Goal: Task Accomplishment & Management: Manage account settings

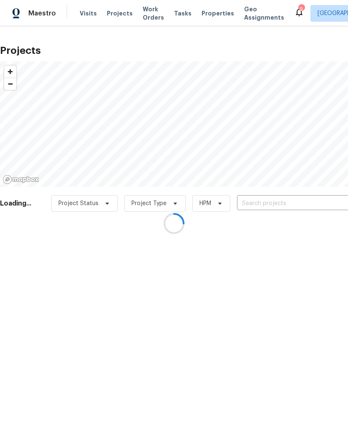
click at [207, 21] on div at bounding box center [174, 223] width 348 height 447
click at [208, 15] on div at bounding box center [174, 223] width 348 height 447
click at [207, 13] on div at bounding box center [174, 223] width 348 height 447
click at [207, 12] on div at bounding box center [174, 223] width 348 height 447
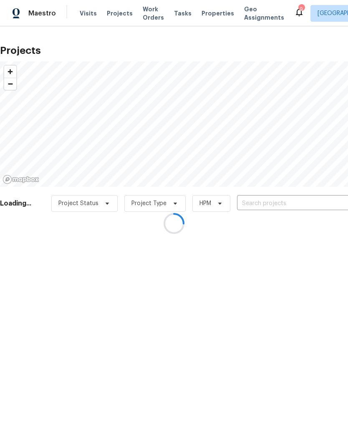
click at [207, 11] on div at bounding box center [174, 223] width 348 height 447
click at [212, 11] on div at bounding box center [174, 223] width 348 height 447
click at [212, 11] on span "Properties" at bounding box center [218, 13] width 33 height 8
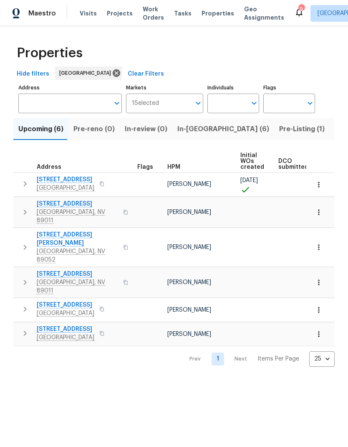
click at [192, 127] on span "In-reno (6)" at bounding box center [223, 129] width 92 height 12
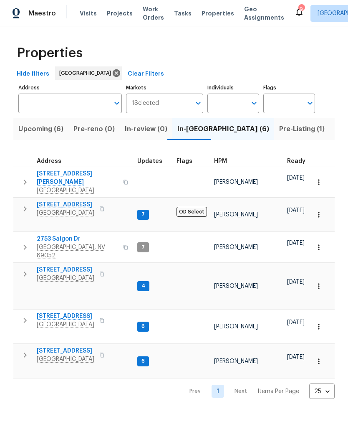
click at [26, 182] on icon "button" at bounding box center [25, 182] width 10 height 10
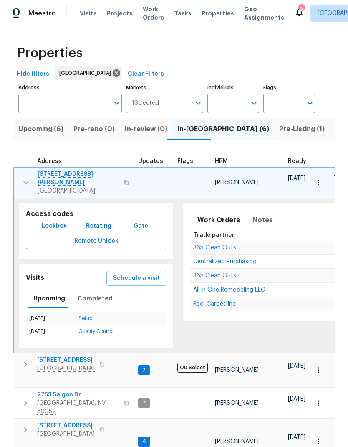
click at [120, 274] on span "Schedule a visit" at bounding box center [136, 278] width 47 height 10
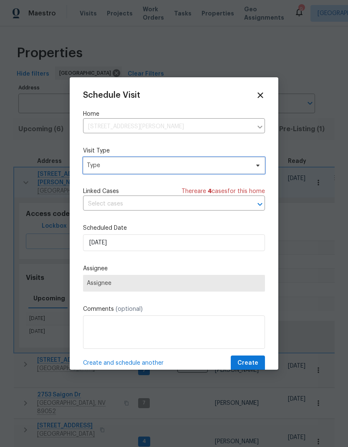
click at [96, 174] on span "Type" at bounding box center [174, 165] width 182 height 17
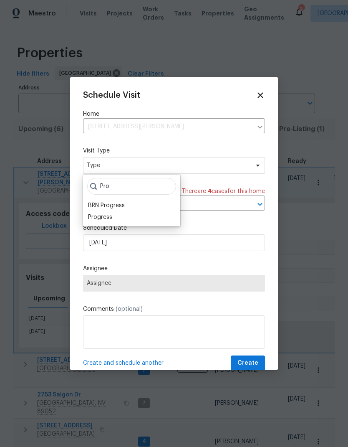
type input "Pro"
click at [96, 220] on div "Progress" at bounding box center [100, 217] width 24 height 8
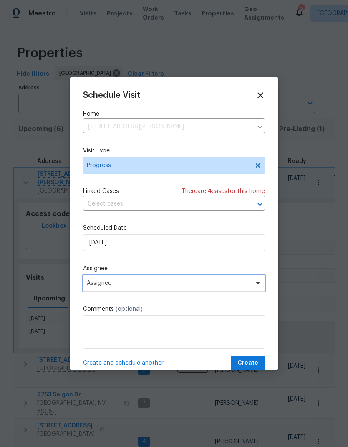
click at [88, 285] on span "Assignee" at bounding box center [169, 283] width 164 height 7
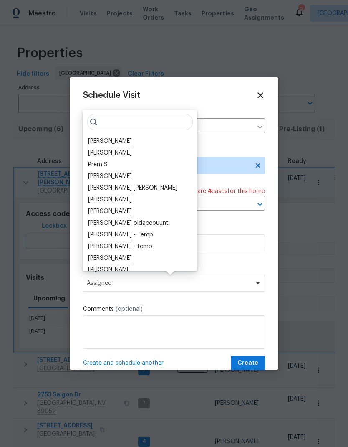
click at [94, 145] on div "[PERSON_NAME]" at bounding box center [110, 141] width 44 height 8
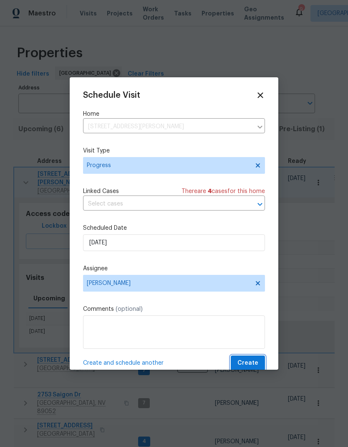
click at [255, 365] on span "Create" at bounding box center [248, 363] width 21 height 10
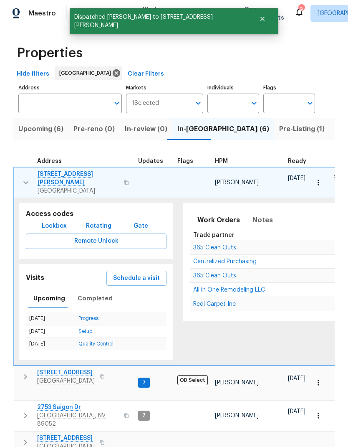
click at [27, 177] on icon "button" at bounding box center [26, 182] width 10 height 10
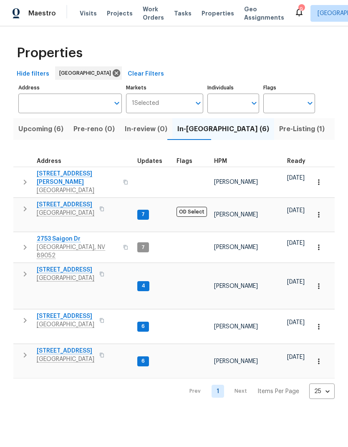
click at [335, 135] on span "Listed (30)" at bounding box center [353, 129] width 36 height 12
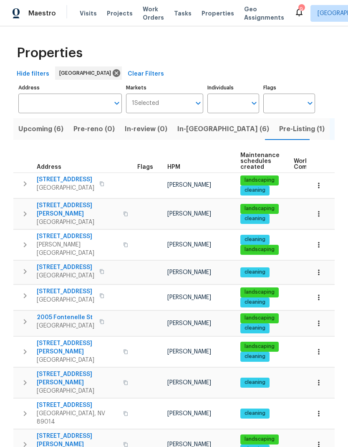
click at [242, 103] on input "text" at bounding box center [226, 104] width 39 height 20
click at [236, 102] on input "Individuals" at bounding box center [226, 104] width 39 height 20
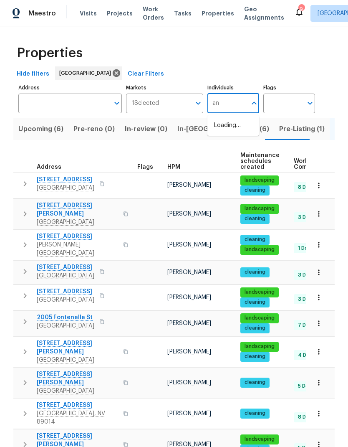
type input "ana"
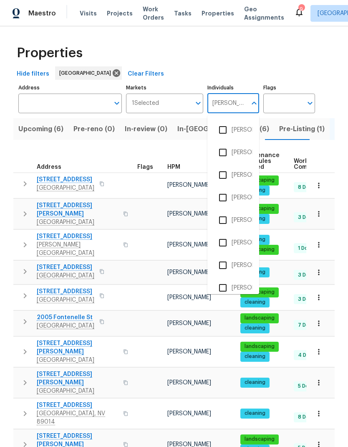
click at [224, 244] on input "checkbox" at bounding box center [223, 243] width 18 height 18
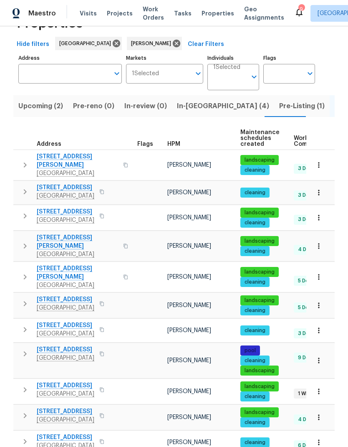
scroll to position [33, 0]
click at [27, 160] on icon "button" at bounding box center [25, 165] width 10 height 10
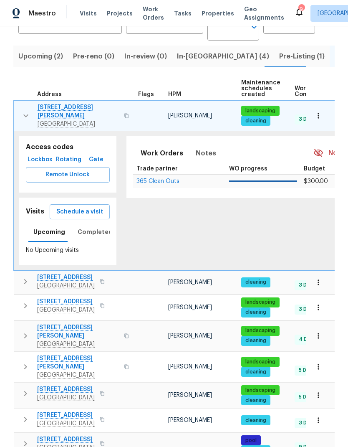
scroll to position [77, 0]
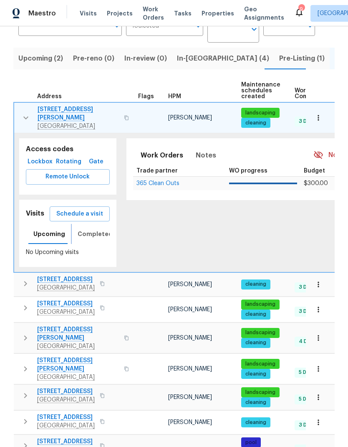
click at [81, 229] on span "Completed" at bounding box center [95, 234] width 35 height 10
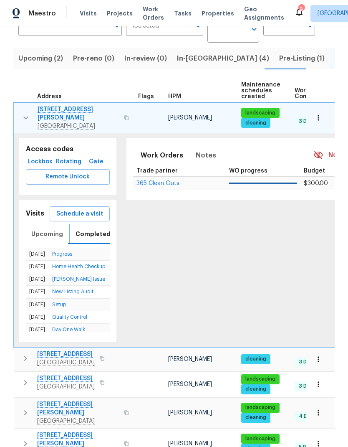
scroll to position [0, 2]
click at [23, 113] on icon "button" at bounding box center [26, 118] width 10 height 10
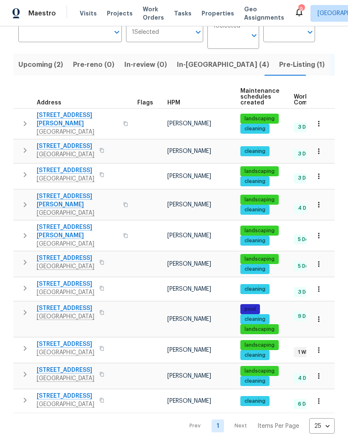
scroll to position [30, 0]
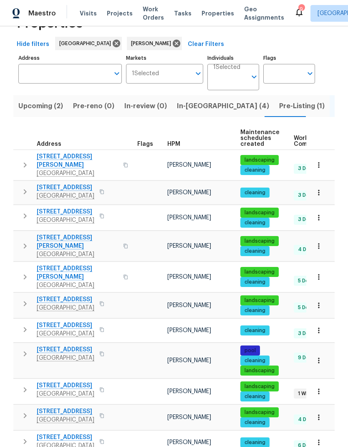
click at [23, 187] on icon "button" at bounding box center [25, 192] width 10 height 10
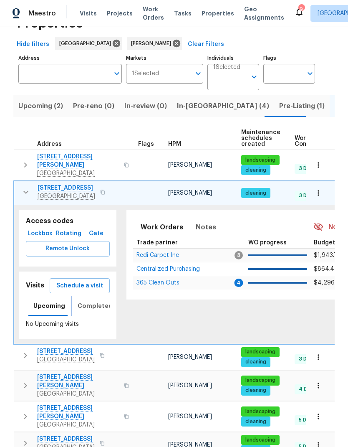
click at [86, 301] on span "Completed" at bounding box center [95, 306] width 35 height 10
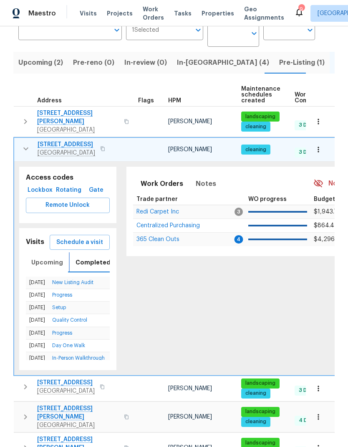
scroll to position [74, 0]
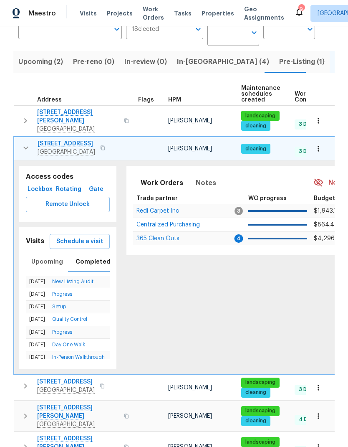
click at [72, 236] on span "Schedule a visit" at bounding box center [79, 241] width 47 height 10
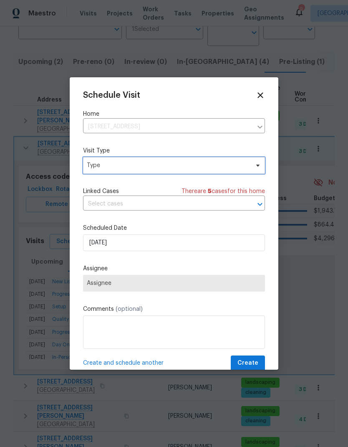
click at [99, 167] on span "Type" at bounding box center [168, 165] width 162 height 8
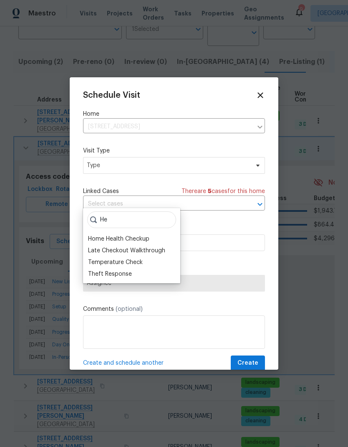
type input "He"
click at [96, 235] on div "Home Health Checkup" at bounding box center [118, 239] width 61 height 8
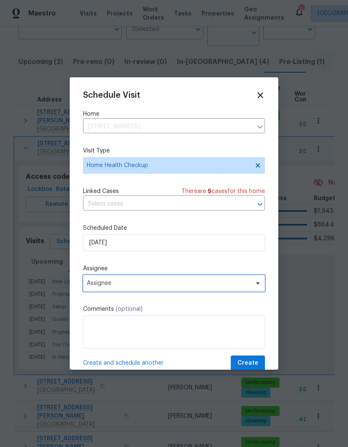
click at [93, 283] on span "Assignee" at bounding box center [169, 283] width 164 height 7
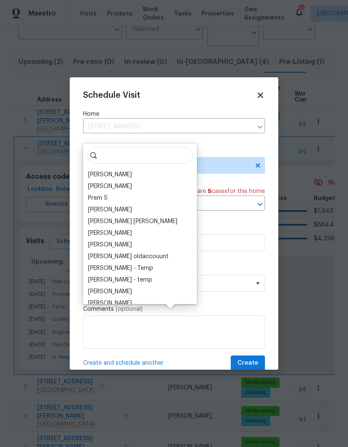
click at [93, 170] on div "[PERSON_NAME]" at bounding box center [110, 174] width 44 height 8
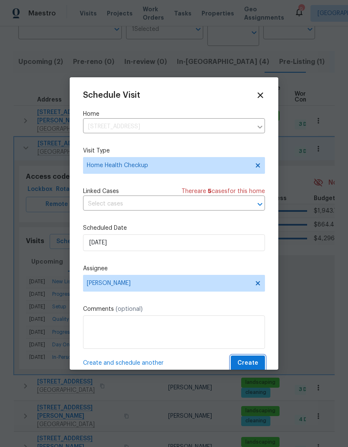
click at [257, 361] on span "Create" at bounding box center [248, 363] width 21 height 10
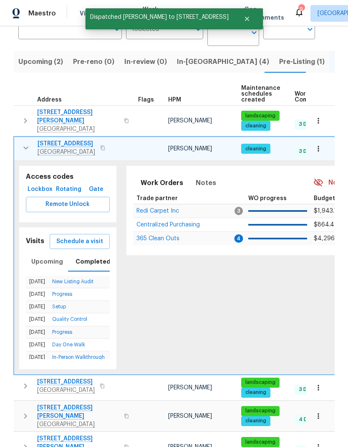
click at [25, 143] on icon "button" at bounding box center [26, 148] width 10 height 10
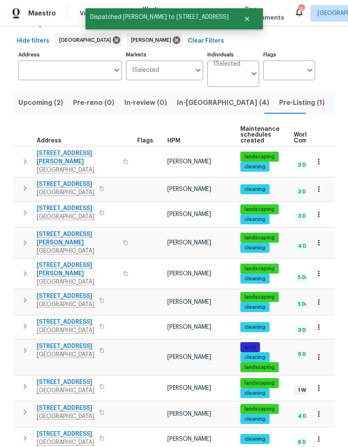
scroll to position [30, 0]
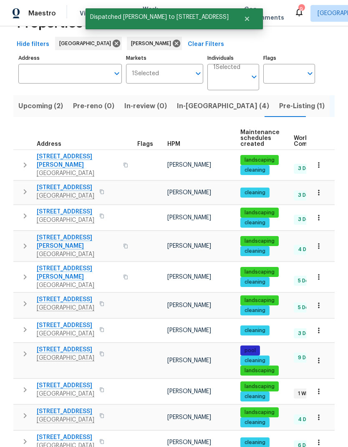
click at [23, 211] on icon "button" at bounding box center [25, 216] width 10 height 10
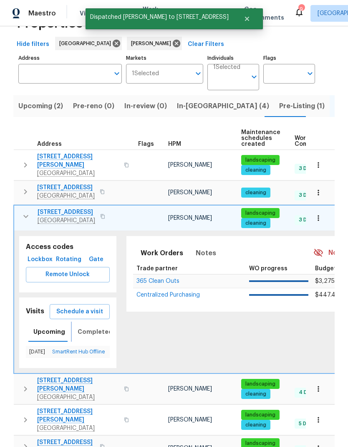
click at [88, 326] on span "Completed" at bounding box center [95, 331] width 35 height 10
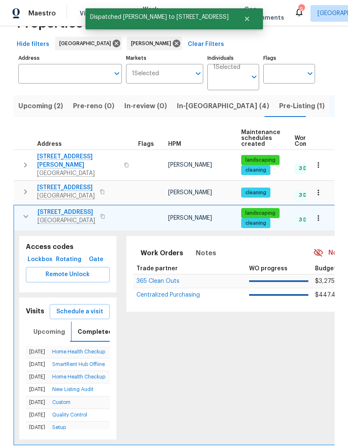
scroll to position [0, 2]
click at [26, 211] on icon "button" at bounding box center [26, 216] width 10 height 10
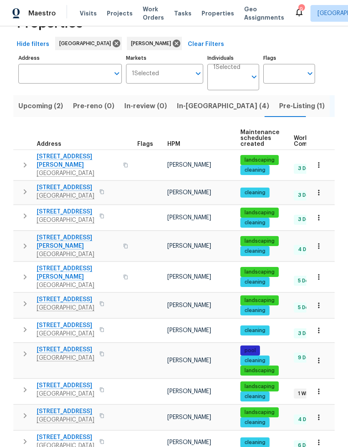
click at [22, 272] on icon "button" at bounding box center [25, 277] width 10 height 10
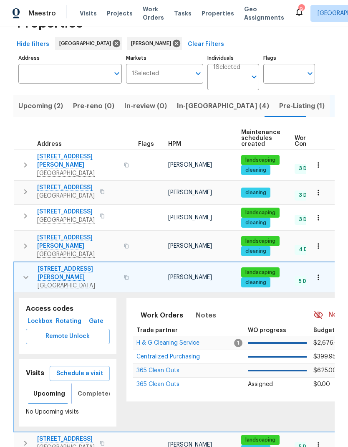
click at [89, 388] on span "Completed" at bounding box center [95, 393] width 35 height 10
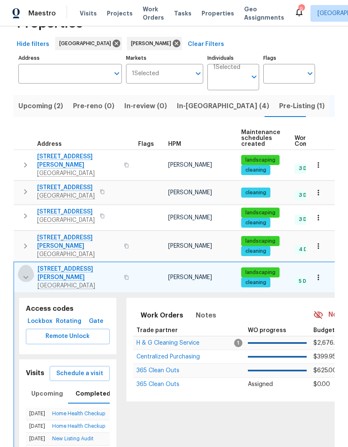
click at [25, 272] on icon "button" at bounding box center [26, 277] width 10 height 10
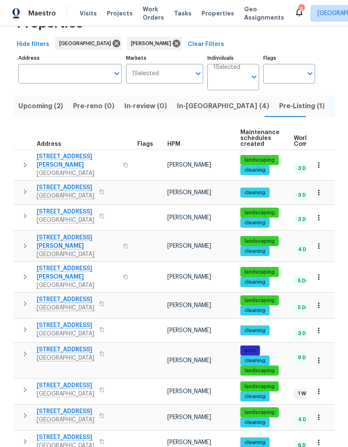
click at [21, 298] on icon "button" at bounding box center [25, 303] width 10 height 10
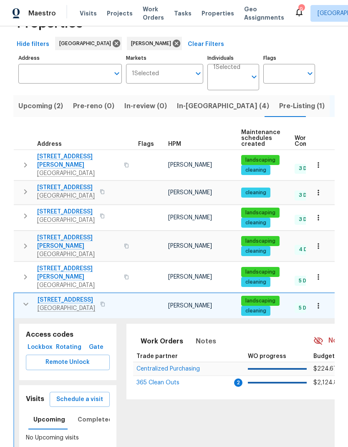
click at [78, 394] on span "Schedule a visit" at bounding box center [79, 399] width 47 height 10
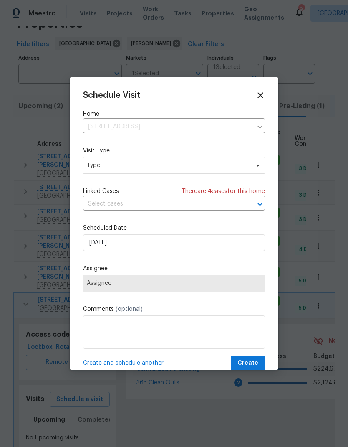
click at [259, 94] on icon at bounding box center [260, 94] width 5 height 5
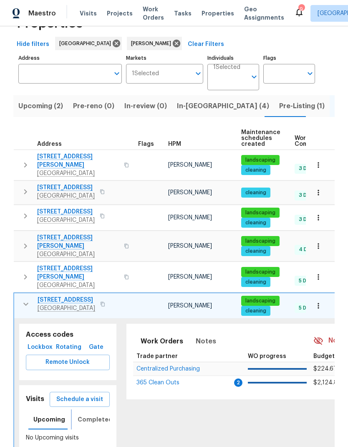
click at [86, 414] on span "Completed" at bounding box center [95, 419] width 35 height 10
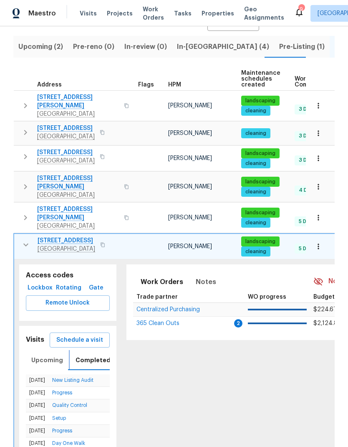
scroll to position [89, 0]
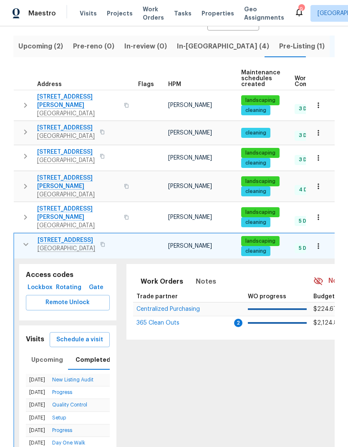
click at [66, 334] on span "Schedule a visit" at bounding box center [79, 339] width 47 height 10
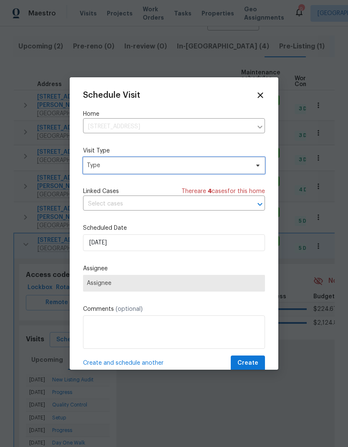
click at [89, 167] on span "Type" at bounding box center [168, 165] width 162 height 8
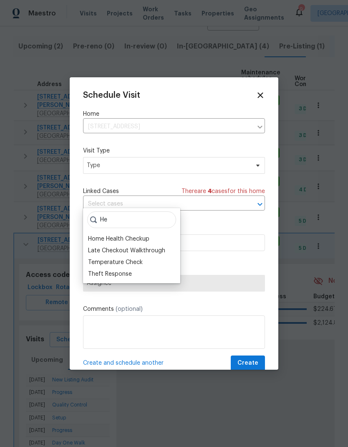
type input "He"
click at [93, 235] on div "Home Health Checkup" at bounding box center [118, 239] width 61 height 8
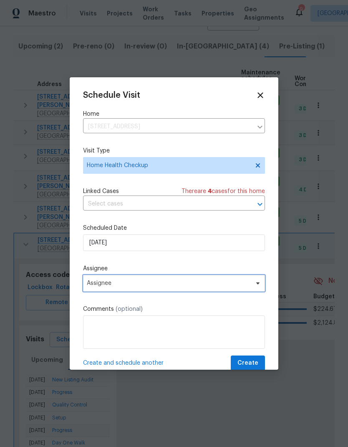
click at [93, 286] on span "Assignee" at bounding box center [169, 283] width 164 height 7
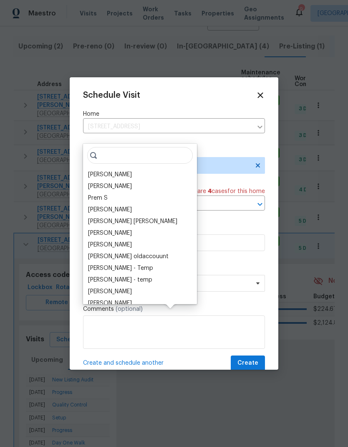
click at [91, 170] on div "[PERSON_NAME]" at bounding box center [110, 174] width 44 height 8
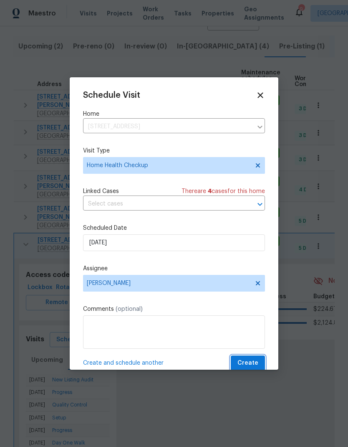
click at [255, 362] on span "Create" at bounding box center [248, 363] width 21 height 10
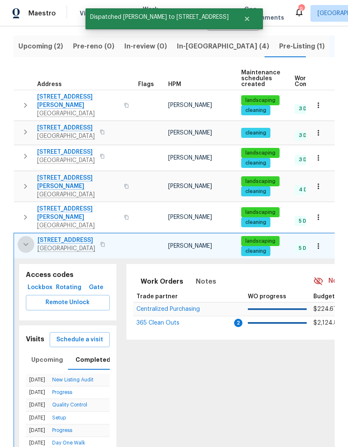
click at [21, 239] on icon "button" at bounding box center [26, 244] width 10 height 10
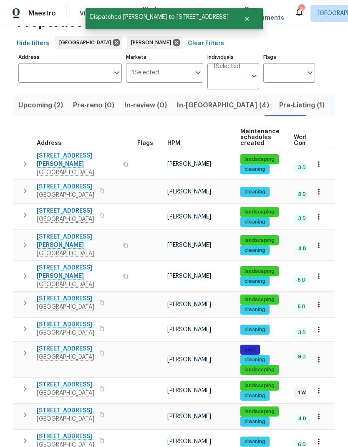
scroll to position [30, 0]
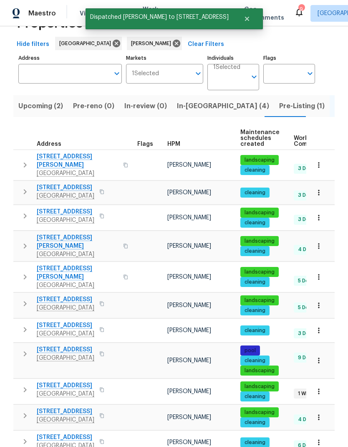
click at [23, 324] on icon "button" at bounding box center [25, 329] width 10 height 10
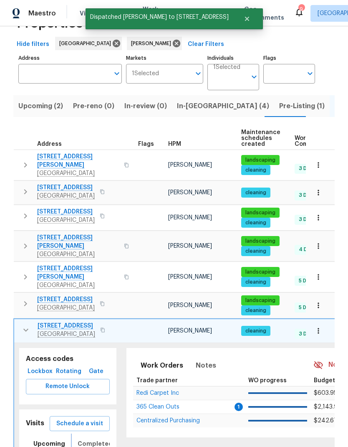
click at [87, 438] on span "Completed" at bounding box center [95, 443] width 35 height 10
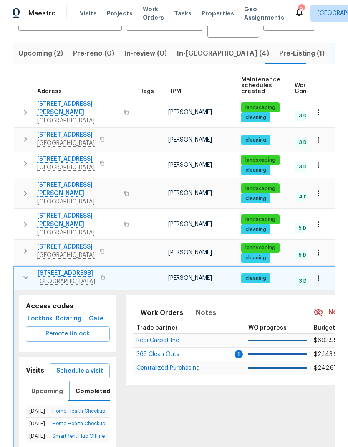
scroll to position [83, 0]
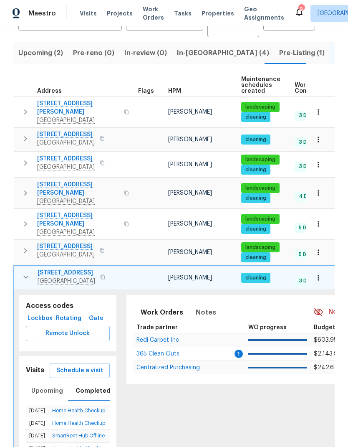
click at [21, 272] on icon "button" at bounding box center [26, 277] width 10 height 10
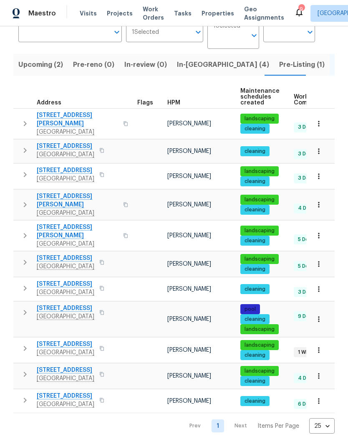
scroll to position [30, 0]
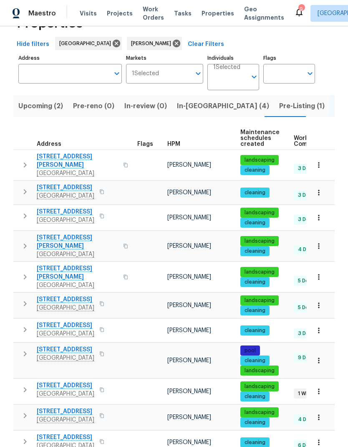
click at [22, 349] on icon "button" at bounding box center [25, 354] width 10 height 10
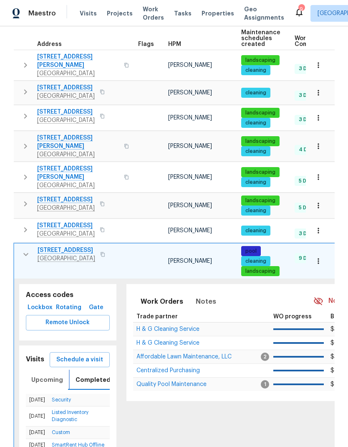
scroll to position [132, 0]
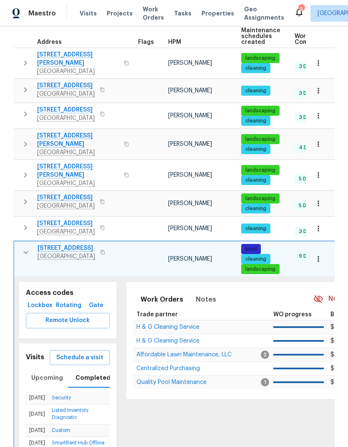
click at [33, 315] on span "Remote Unlock" at bounding box center [68, 320] width 71 height 10
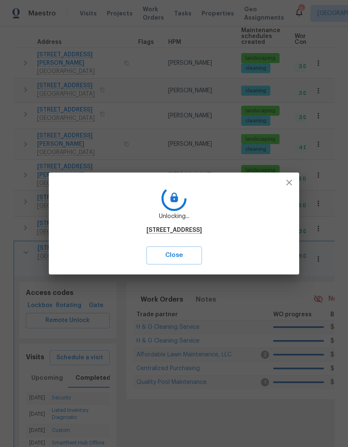
click at [294, 189] on button "button" at bounding box center [289, 182] width 20 height 20
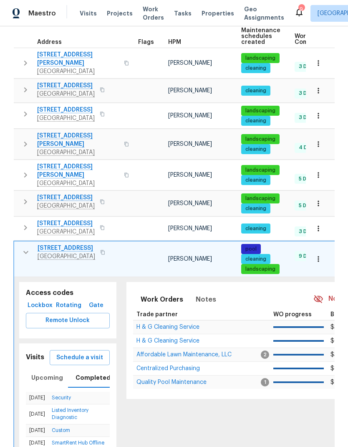
click at [294, 224] on td "3 Done" at bounding box center [324, 231] width 67 height 15
click at [71, 350] on button "Schedule a visit" at bounding box center [80, 357] width 60 height 15
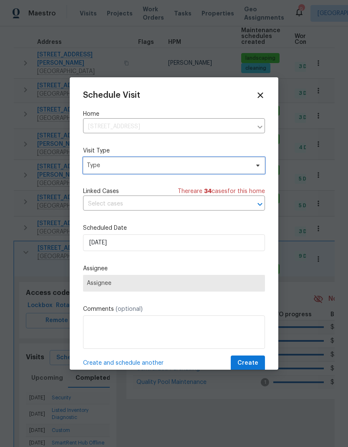
click at [91, 167] on span "Type" at bounding box center [168, 165] width 162 height 8
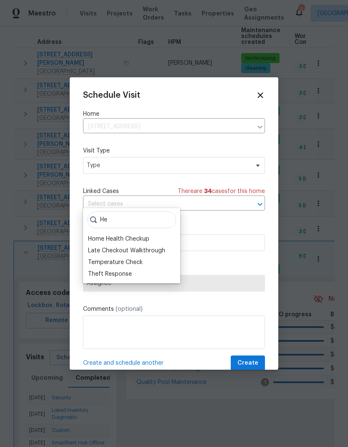
type input "He"
click at [97, 235] on div "Home Health Checkup" at bounding box center [118, 239] width 61 height 8
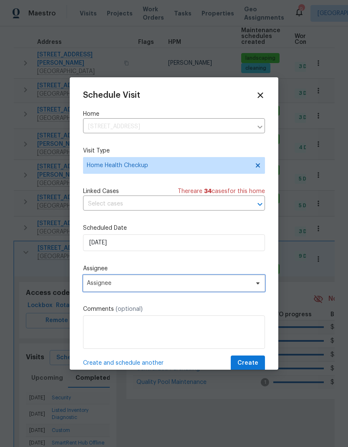
click at [94, 286] on span "Assignee" at bounding box center [169, 283] width 164 height 7
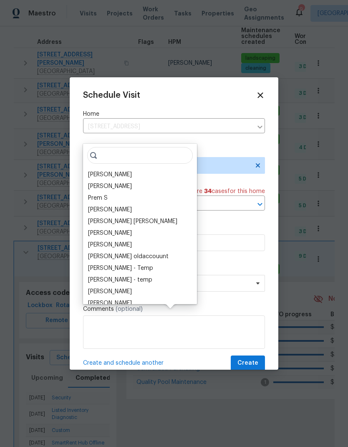
click at [97, 170] on div "[PERSON_NAME]" at bounding box center [110, 174] width 44 height 8
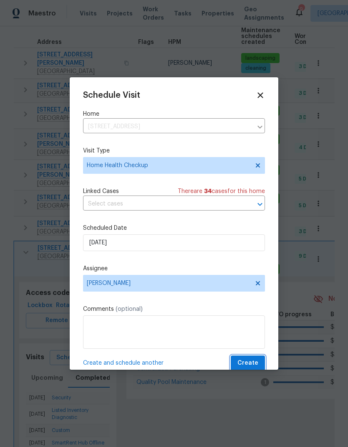
click at [256, 362] on span "Create" at bounding box center [248, 363] width 21 height 10
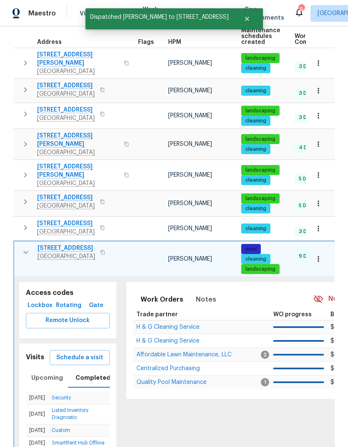
click at [21, 247] on icon "button" at bounding box center [26, 252] width 10 height 10
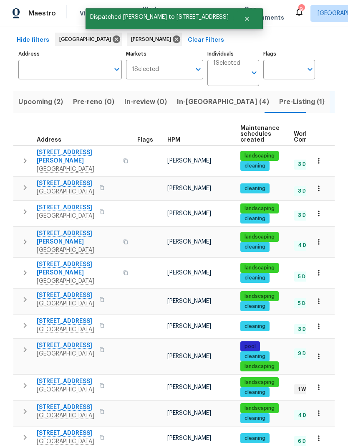
scroll to position [30, 0]
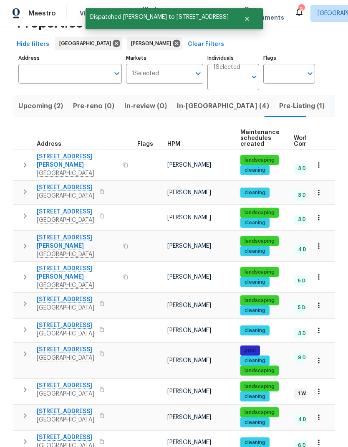
click at [27, 384] on icon "button" at bounding box center [25, 389] width 10 height 10
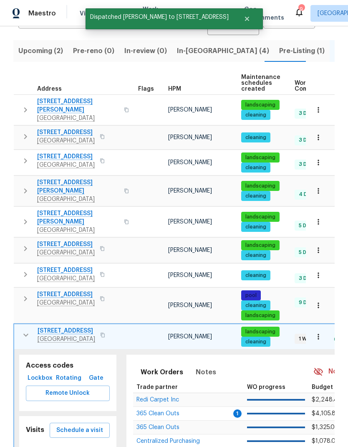
scroll to position [86, 0]
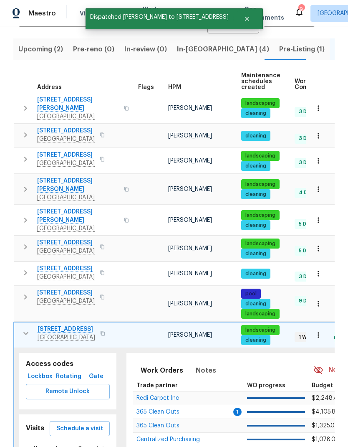
click at [74, 423] on span "Schedule a visit" at bounding box center [79, 428] width 47 height 10
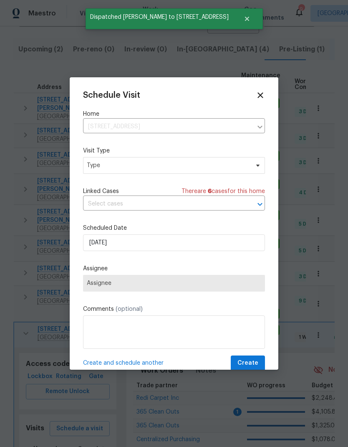
click at [264, 94] on icon at bounding box center [260, 95] width 9 height 9
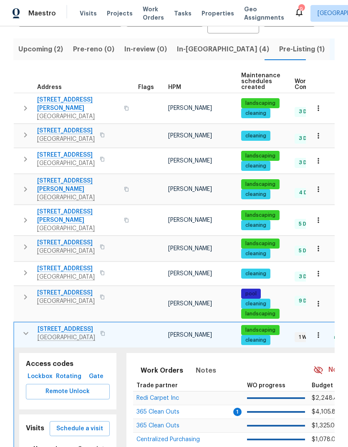
scroll to position [114, 0]
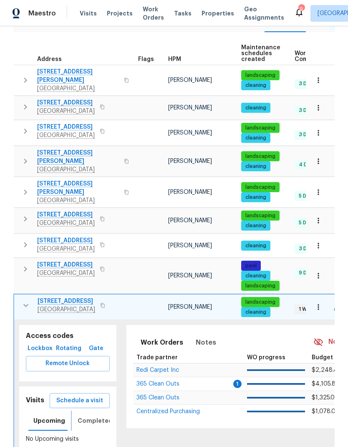
click at [83, 415] on span "Completed" at bounding box center [95, 420] width 35 height 10
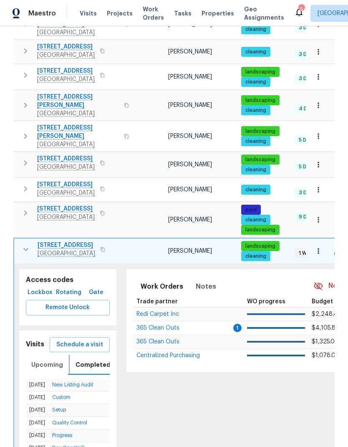
scroll to position [174, 0]
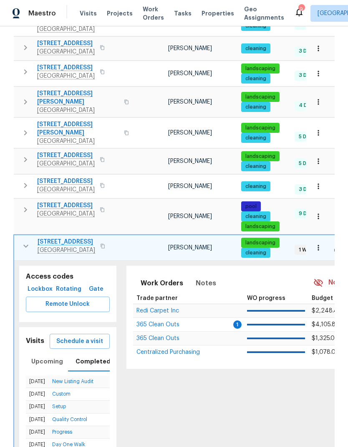
click at [40, 299] on span "Remote Unlock" at bounding box center [68, 304] width 71 height 10
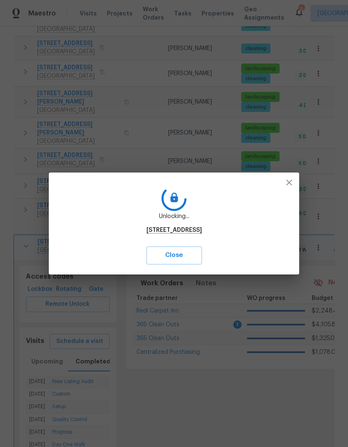
click at [202, 263] on button "Close" at bounding box center [175, 255] width 56 height 18
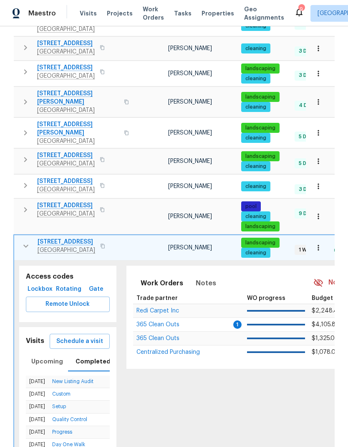
click at [72, 336] on span "Schedule a visit" at bounding box center [79, 341] width 47 height 10
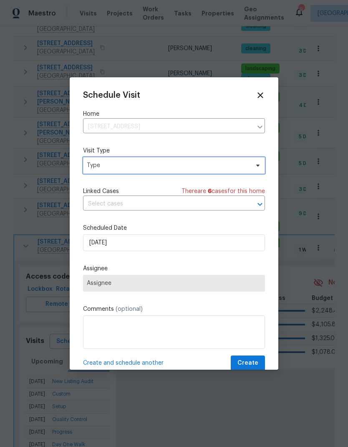
click at [97, 166] on span "Type" at bounding box center [168, 165] width 162 height 8
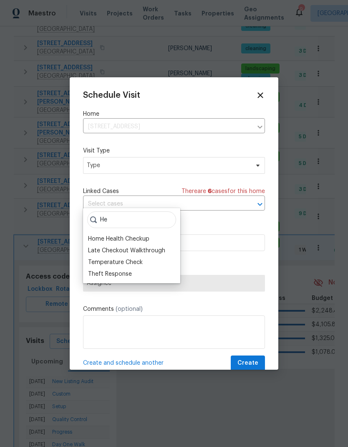
type input "He"
click at [94, 235] on div "Home Health Checkup" at bounding box center [118, 239] width 61 height 8
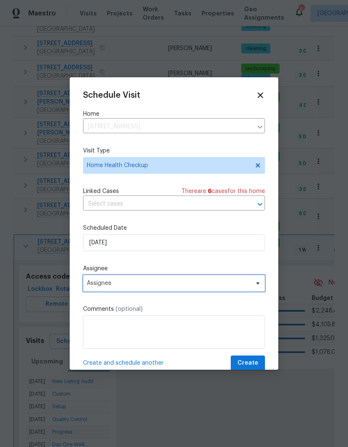
click at [93, 286] on span "Assignee" at bounding box center [169, 283] width 164 height 7
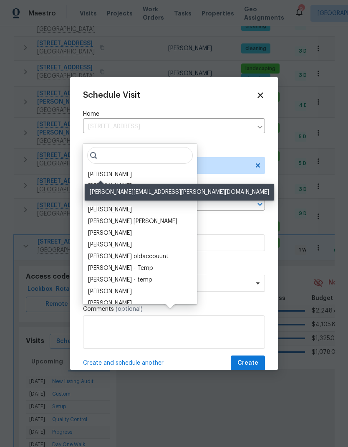
click at [91, 170] on div "[PERSON_NAME]" at bounding box center [110, 174] width 44 height 8
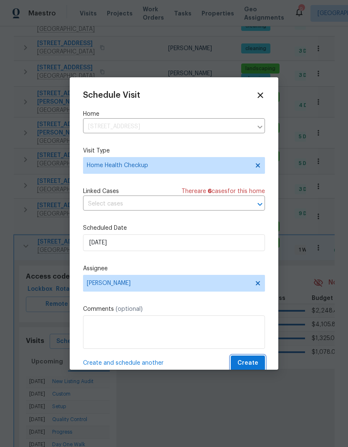
click at [249, 362] on span "Create" at bounding box center [248, 363] width 21 height 10
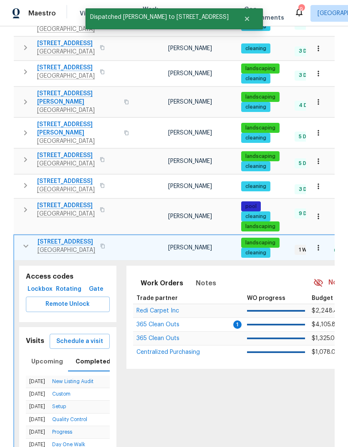
click at [21, 241] on icon "button" at bounding box center [26, 246] width 10 height 10
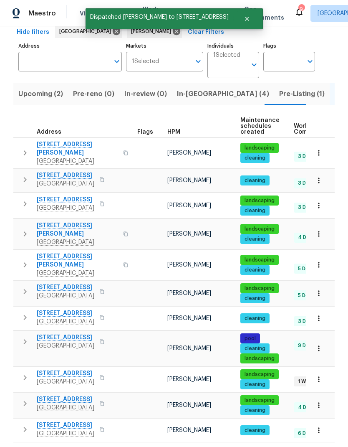
scroll to position [30, 0]
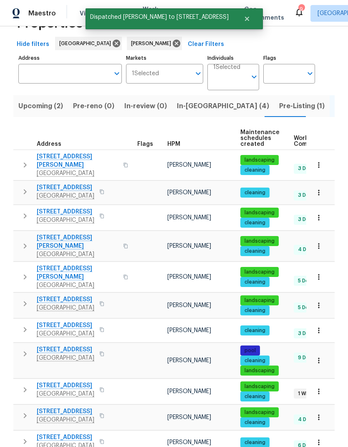
click at [25, 410] on icon "button" at bounding box center [25, 415] width 10 height 10
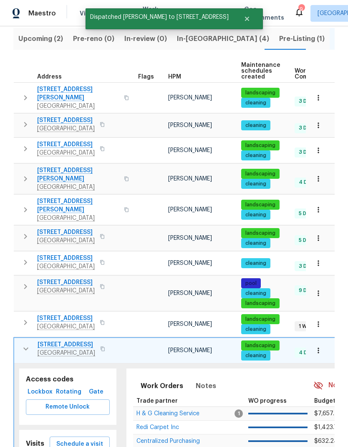
scroll to position [105, 0]
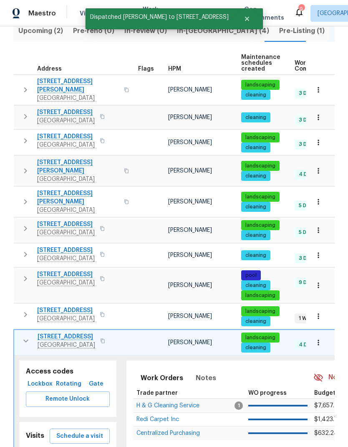
click at [73, 431] on span "Schedule a visit" at bounding box center [79, 436] width 47 height 10
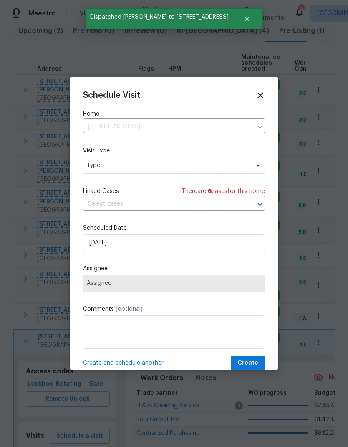
click at [264, 94] on icon at bounding box center [260, 95] width 9 height 9
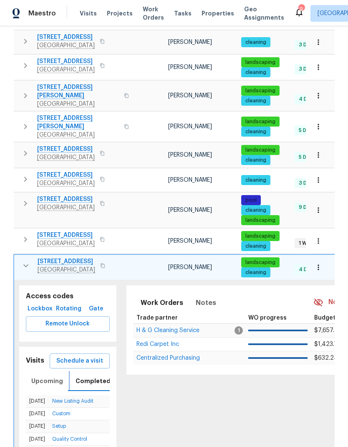
scroll to position [182, 0]
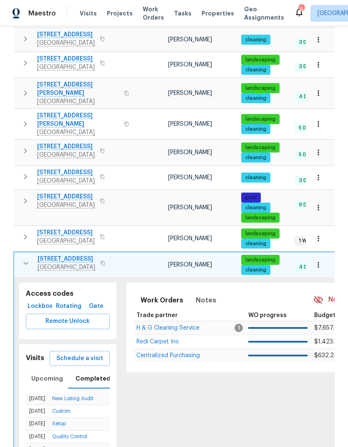
click at [23, 258] on icon "button" at bounding box center [26, 263] width 10 height 10
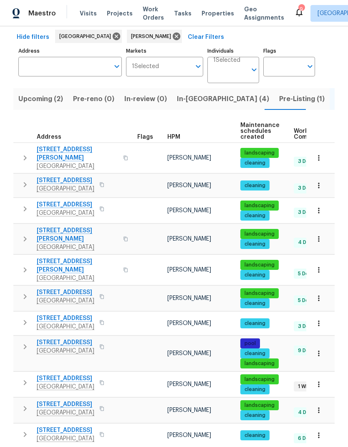
scroll to position [30, 0]
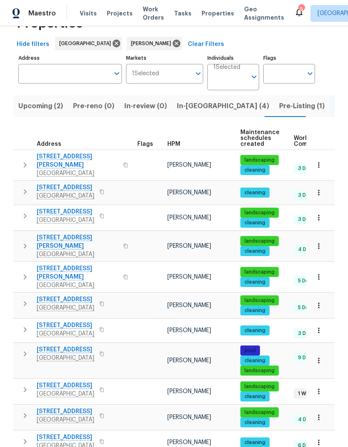
click at [26, 436] on icon "button" at bounding box center [25, 441] width 10 height 10
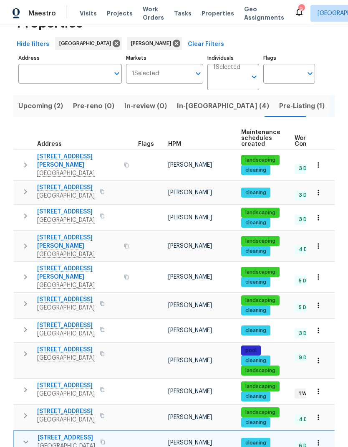
scroll to position [0, 0]
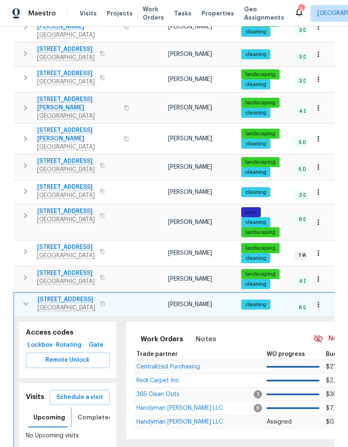
click at [82, 412] on span "Completed" at bounding box center [95, 417] width 35 height 10
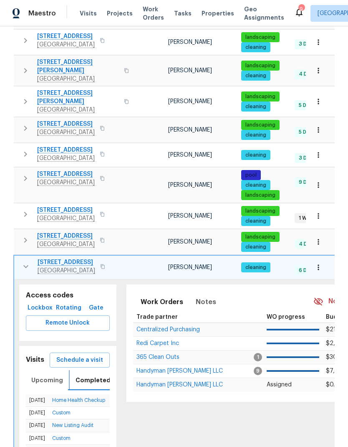
scroll to position [206, 0]
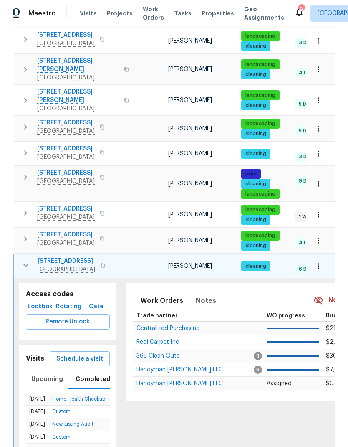
click at [62, 354] on span "Schedule a visit" at bounding box center [79, 359] width 47 height 10
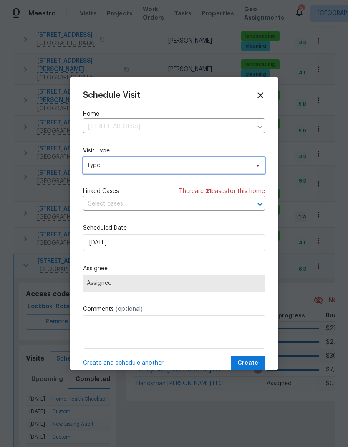
click at [89, 173] on span "Type" at bounding box center [174, 165] width 182 height 17
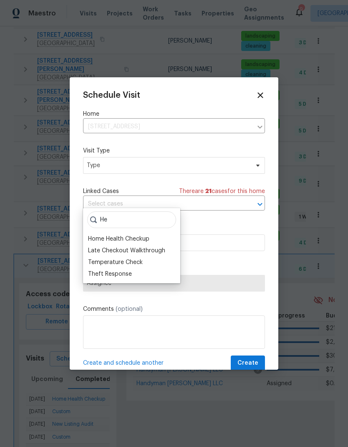
type input "He"
click at [94, 235] on div "Home Health Checkup" at bounding box center [118, 239] width 61 height 8
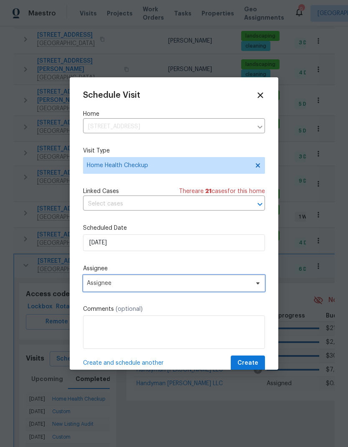
click at [88, 286] on span "Assignee" at bounding box center [169, 283] width 164 height 7
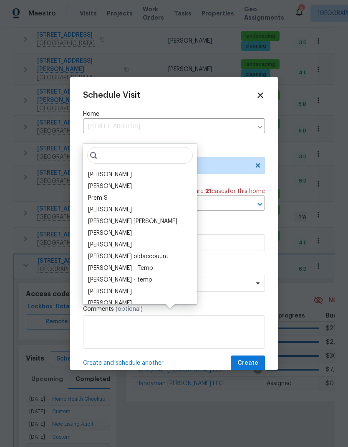
click at [91, 170] on div "[PERSON_NAME]" at bounding box center [110, 174] width 44 height 8
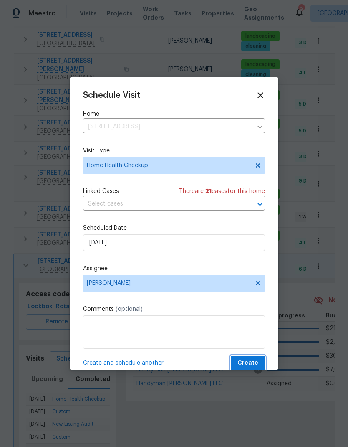
click at [252, 365] on span "Create" at bounding box center [248, 363] width 21 height 10
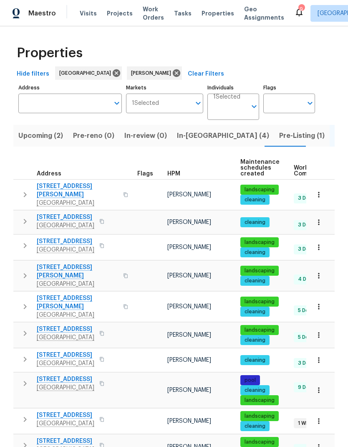
click at [205, 133] on span "In-reno (4)" at bounding box center [223, 136] width 92 height 12
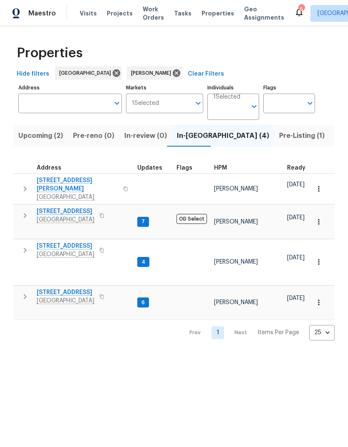
click at [43, 207] on span "[STREET_ADDRESS]" at bounding box center [66, 211] width 58 height 8
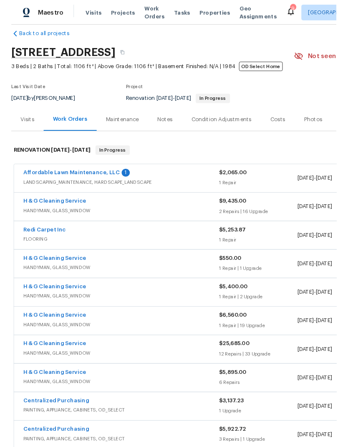
scroll to position [10, 0]
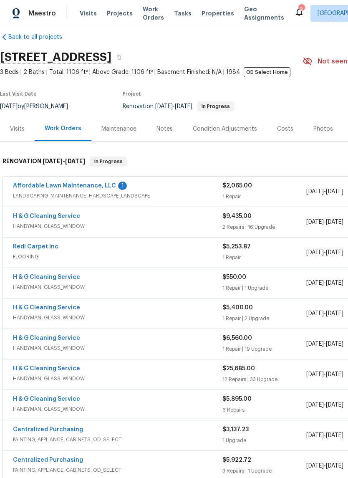
click at [52, 188] on link "Affordable Lawn Maintenance, LLC" at bounding box center [64, 186] width 103 height 6
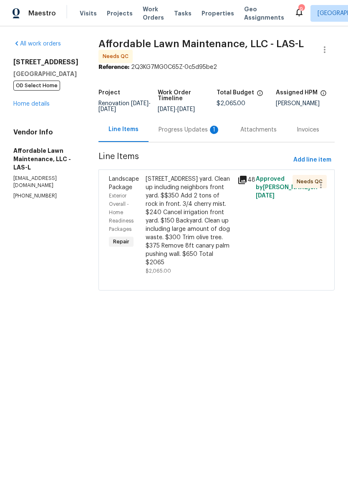
click at [209, 136] on div "Progress Updates 1" at bounding box center [190, 129] width 82 height 25
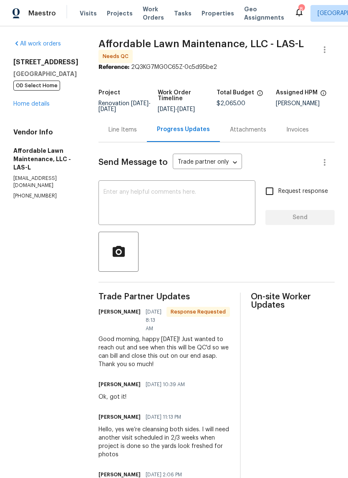
click at [164, 203] on textarea at bounding box center [177, 203] width 147 height 29
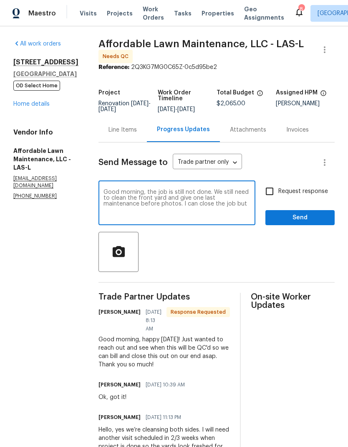
type textarea "Good morning, the job is still not done. We still need to clean the front yard …"
click at [196, 193] on textarea "Good morning, the job is still not done. We still need to clean the front yard …" at bounding box center [177, 203] width 147 height 29
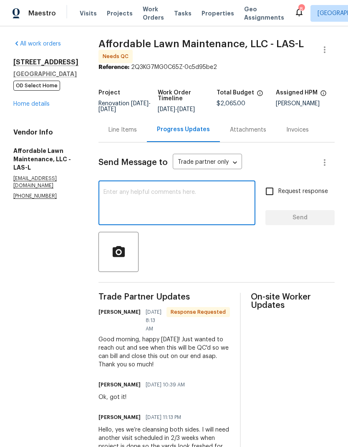
click at [112, 200] on textarea at bounding box center [177, 203] width 147 height 29
click at [108, 205] on textarea at bounding box center [177, 203] width 147 height 29
click at [104, 203] on textarea at bounding box center [177, 203] width 147 height 29
paste textarea "[PERSON_NAME]’s work is not fully complete — the front yard still has weeds tha…"
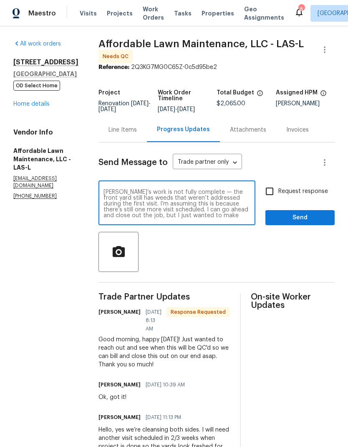
click at [108, 192] on textarea "[PERSON_NAME]’s work is not fully complete — the front yard still has weeds tha…" at bounding box center [177, 203] width 147 height 29
click at [135, 189] on textarea "The job work is not fully complete — the front yard still has weeds that weren’…" at bounding box center [177, 203] width 147 height 29
type textarea "The job is not fully complete — the front yard still has weeds that weren’t add…"
click at [115, 245] on icon "button" at bounding box center [118, 252] width 15 height 15
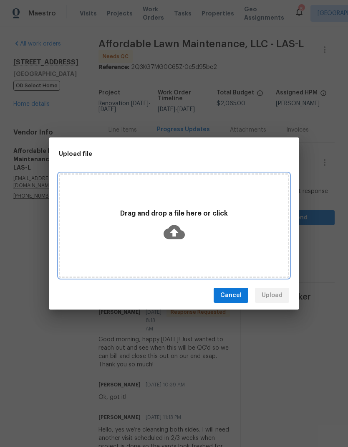
click at [172, 236] on icon at bounding box center [174, 232] width 21 height 14
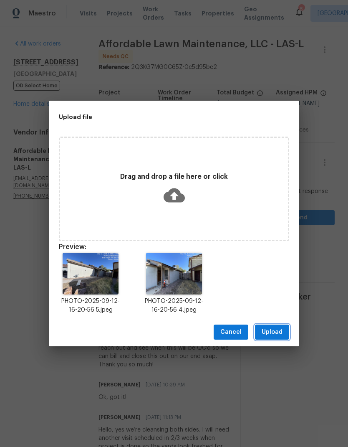
click at [284, 333] on button "Upload" at bounding box center [272, 331] width 34 height 15
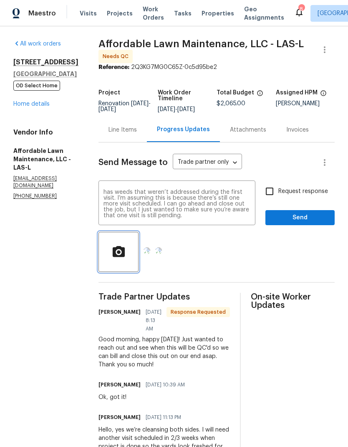
scroll to position [6, 0]
click at [275, 191] on input "Request response" at bounding box center [270, 191] width 18 height 18
checkbox input "true"
click at [305, 216] on span "Send" at bounding box center [300, 217] width 56 height 10
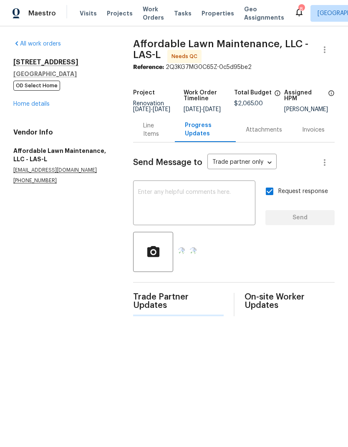
scroll to position [0, 0]
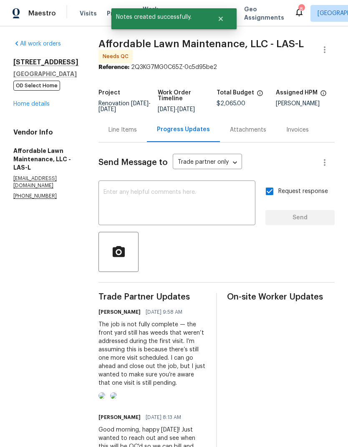
click at [105, 399] on img at bounding box center [102, 395] width 7 height 7
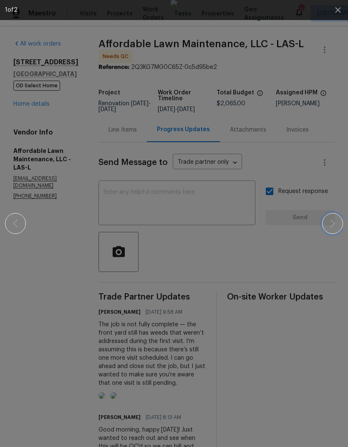
click at [334, 222] on icon "button" at bounding box center [332, 223] width 5 height 8
click at [23, 224] on button "button" at bounding box center [15, 223] width 21 height 21
click at [335, 13] on icon "button" at bounding box center [338, 10] width 10 height 10
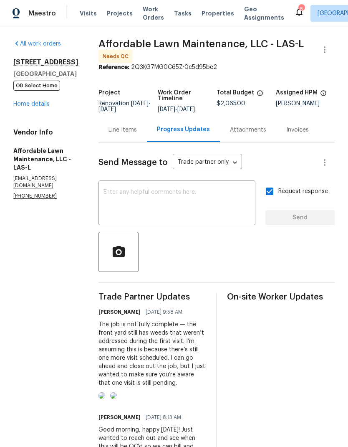
click at [214, 15] on span "Properties" at bounding box center [218, 13] width 33 height 8
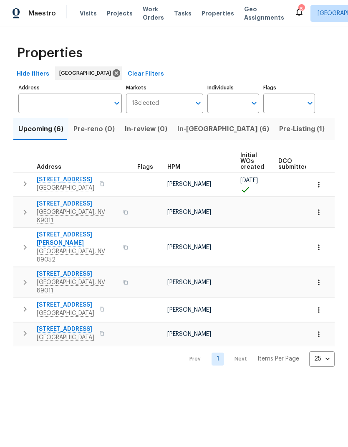
click at [22, 304] on icon "button" at bounding box center [25, 309] width 10 height 10
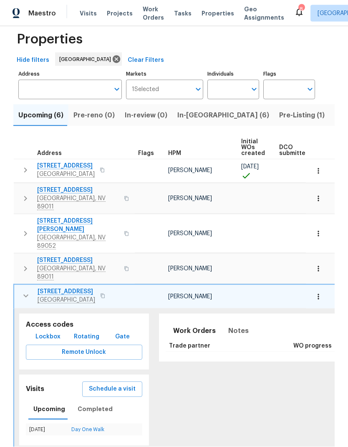
scroll to position [33, 0]
click at [86, 427] on link "Day One Walk" at bounding box center [87, 429] width 33 height 5
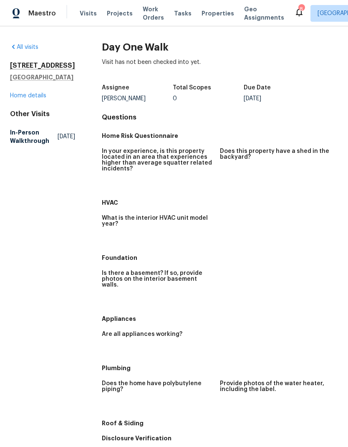
click at [20, 99] on link "Home details" at bounding box center [28, 96] width 36 height 6
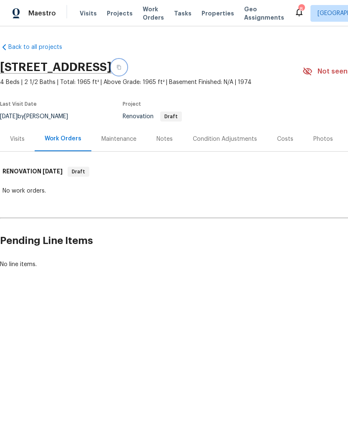
click at [126, 68] on button "button" at bounding box center [118, 67] width 15 height 15
click at [158, 141] on div "Notes" at bounding box center [165, 139] width 16 height 8
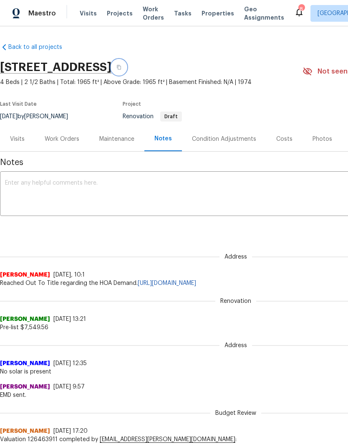
click at [121, 66] on icon "button" at bounding box center [118, 67] width 5 height 5
click at [83, 12] on span "Visits" at bounding box center [88, 13] width 17 height 8
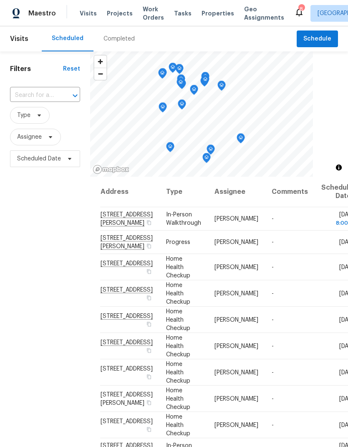
click at [30, 96] on input "text" at bounding box center [33, 95] width 47 height 13
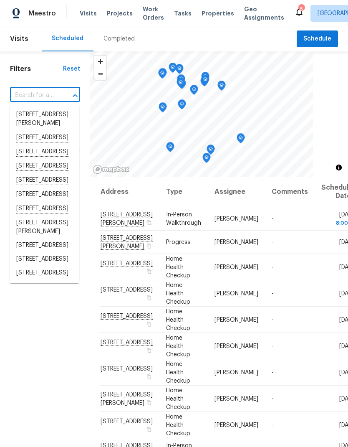
click at [23, 95] on input "text" at bounding box center [33, 95] width 47 height 13
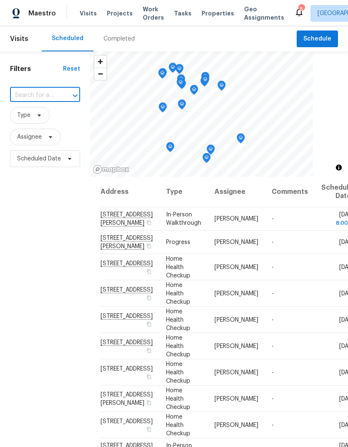
paste input "[STREET_ADDRESS]"
type input "[STREET_ADDRESS]"
click at [25, 117] on li "[STREET_ADDRESS]" at bounding box center [45, 115] width 70 height 14
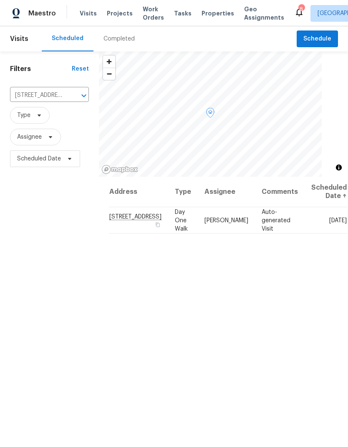
click at [0, 0] on icon at bounding box center [0, 0] width 0 height 0
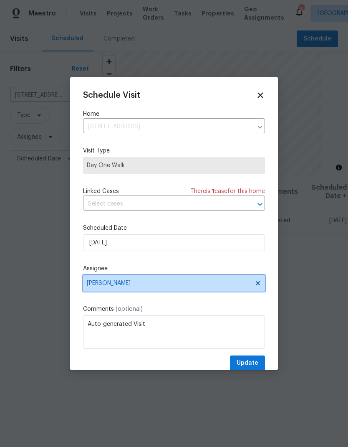
click at [94, 286] on span "[PERSON_NAME]" at bounding box center [169, 283] width 164 height 7
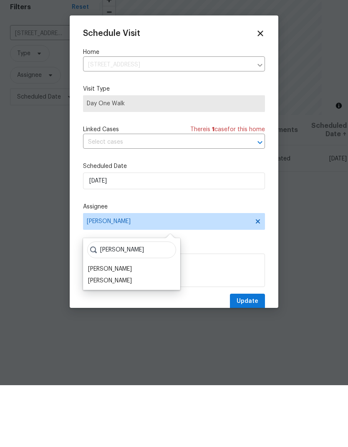
type input "[PERSON_NAME]"
click at [97, 338] on div "[PERSON_NAME]" at bounding box center [110, 342] width 44 height 8
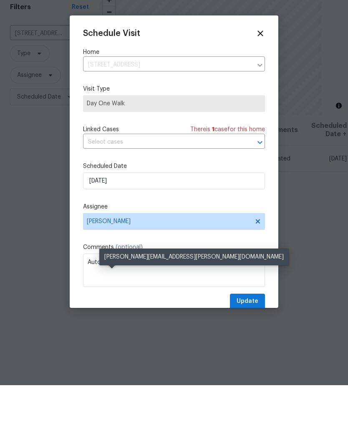
scroll to position [33, 0]
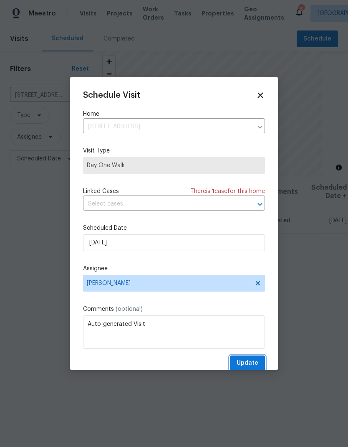
click at [255, 362] on span "Update" at bounding box center [248, 363] width 22 height 10
